Goal: Obtain resource: Obtain resource

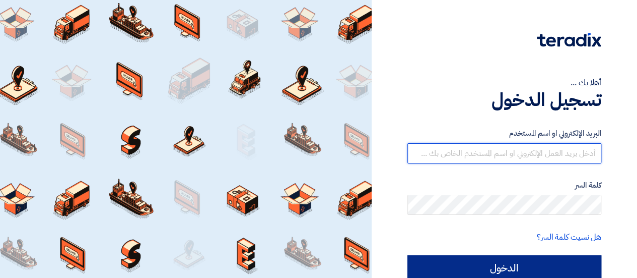
type input "[EMAIL_ADDRESS][DOMAIN_NAME]"
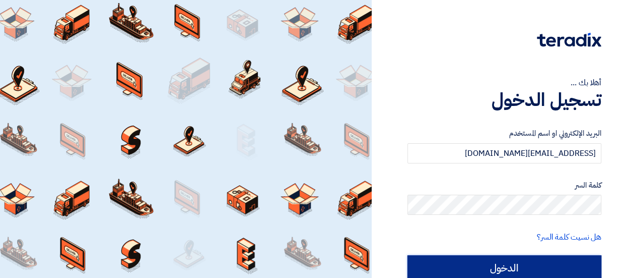
click at [470, 259] on input "الدخول" at bounding box center [505, 267] width 194 height 25
type input "Sign in"
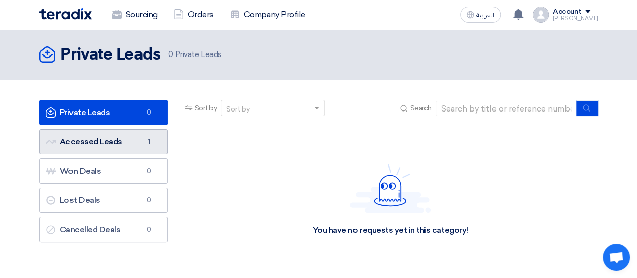
click at [87, 146] on link "Accessed Leads Accessed Leads 1" at bounding box center [103, 141] width 128 height 25
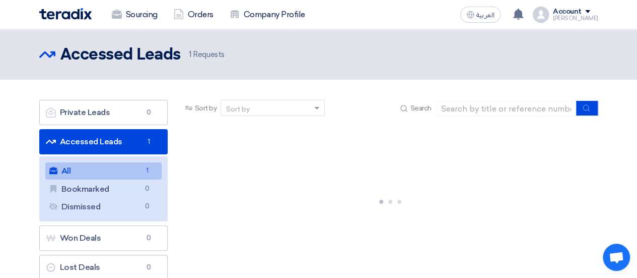
click at [122, 168] on link "All All 1" at bounding box center [103, 170] width 116 height 17
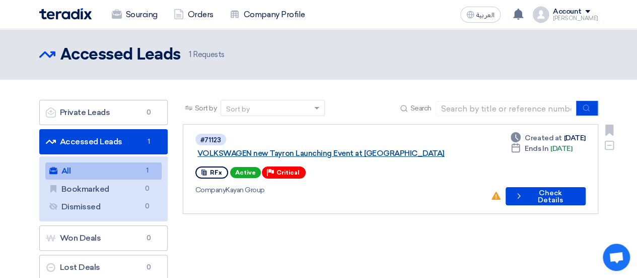
click at [265, 149] on link "VOLKSWAGEN new Tayron Launching Event at [GEOGRAPHIC_DATA]" at bounding box center [324, 153] width 252 height 9
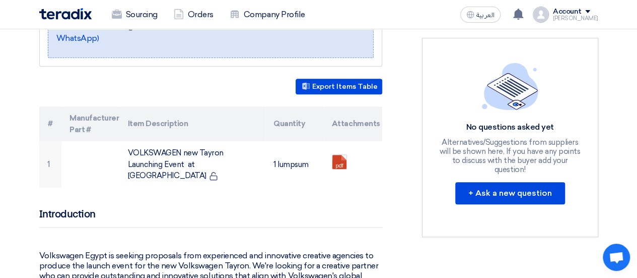
scroll to position [267, 0]
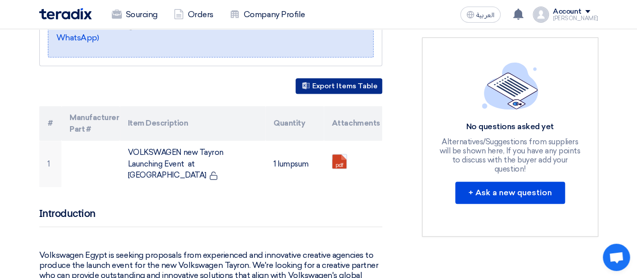
click at [361, 78] on button "Export Items Table" at bounding box center [339, 86] width 87 height 16
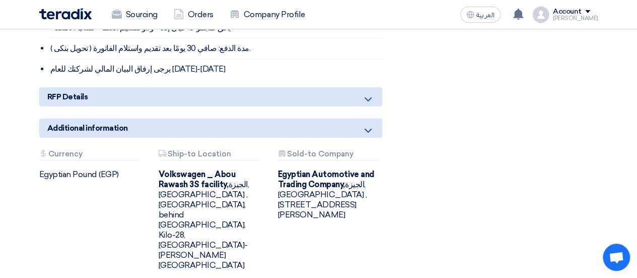
scroll to position [1866, 0]
click at [298, 118] on div "Additional information" at bounding box center [210, 127] width 343 height 19
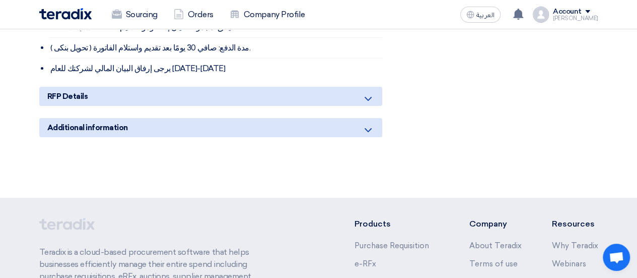
click at [298, 118] on div "Additional information" at bounding box center [210, 127] width 343 height 19
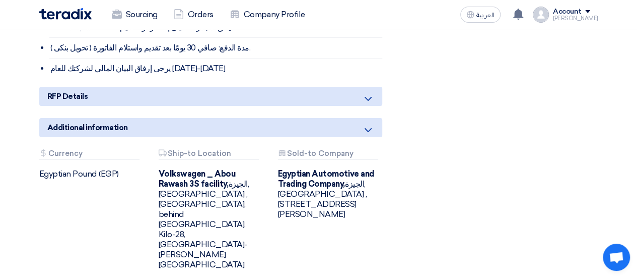
click at [379, 87] on div "RFP Details" at bounding box center [210, 96] width 343 height 19
click at [370, 93] on icon at bounding box center [368, 99] width 12 height 12
click at [367, 93] on icon at bounding box center [368, 99] width 12 height 12
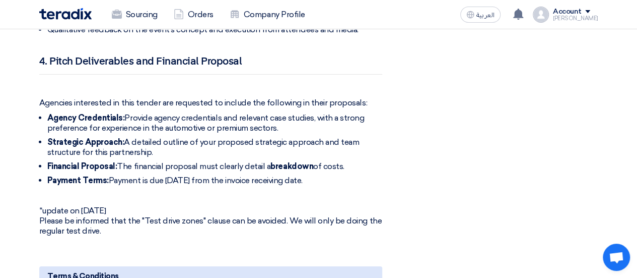
scroll to position [1484, 0]
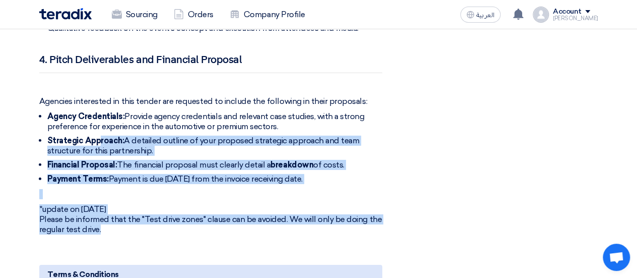
drag, startPoint x: 117, startPoint y: 202, endPoint x: 99, endPoint y: 113, distance: 90.4
click at [99, 136] on strong "Strategic Approach:" at bounding box center [85, 141] width 77 height 10
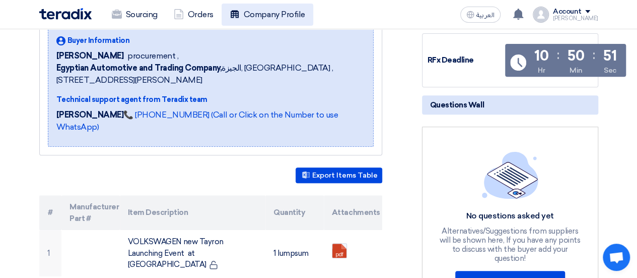
scroll to position [180, 0]
